Goal: Task Accomplishment & Management: Manage account settings

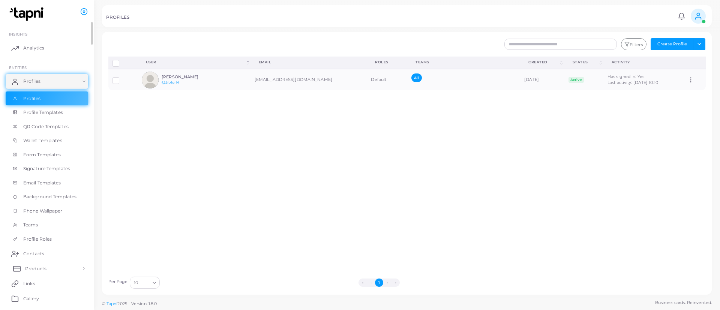
scroll to position [86, 0]
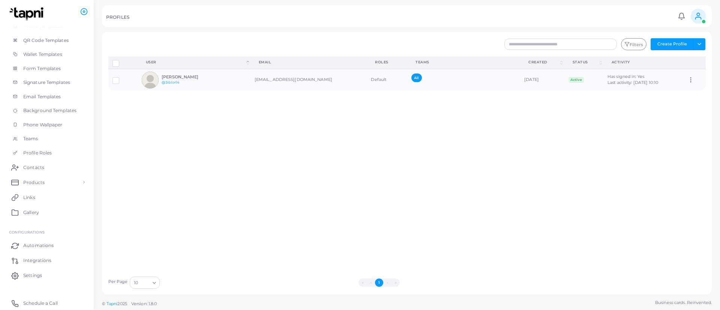
click at [697, 37] on div "Filters Create Profile Toggle dropdown Import Profiles Invite Profiles Export P…" at bounding box center [407, 163] width 610 height 263
click at [702, 44] on button "Toggle dropdown" at bounding box center [699, 44] width 12 height 12
click at [702, 14] on icon at bounding box center [698, 16] width 8 height 8
click at [664, 66] on link "Logout" at bounding box center [676, 63] width 61 height 12
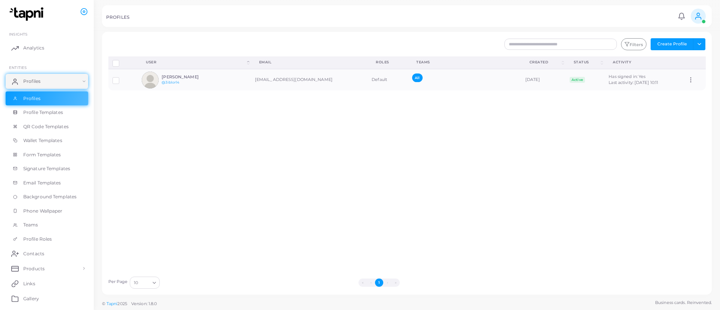
click at [699, 21] on span at bounding box center [698, 16] width 15 height 15
click at [679, 62] on link "Logout" at bounding box center [676, 63] width 61 height 12
